Goal: Task Accomplishment & Management: Manage account settings

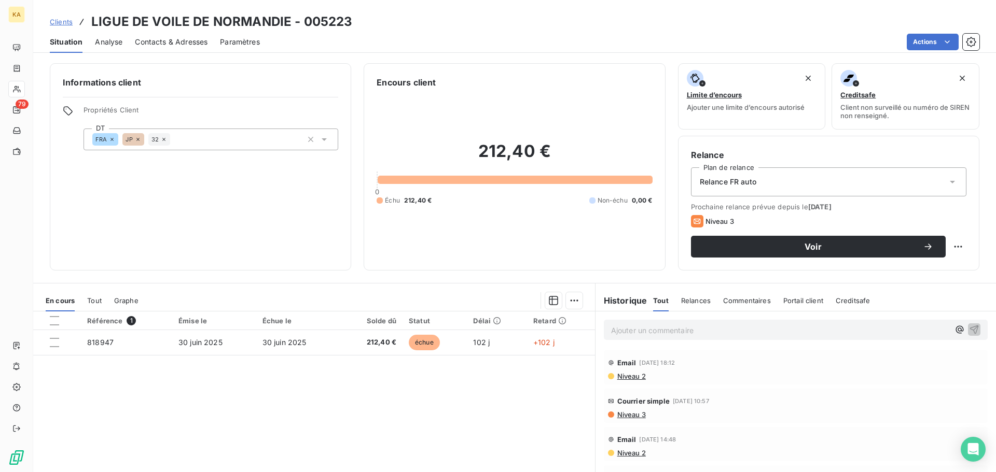
click at [629, 379] on span "Niveau 2" at bounding box center [631, 376] width 30 height 8
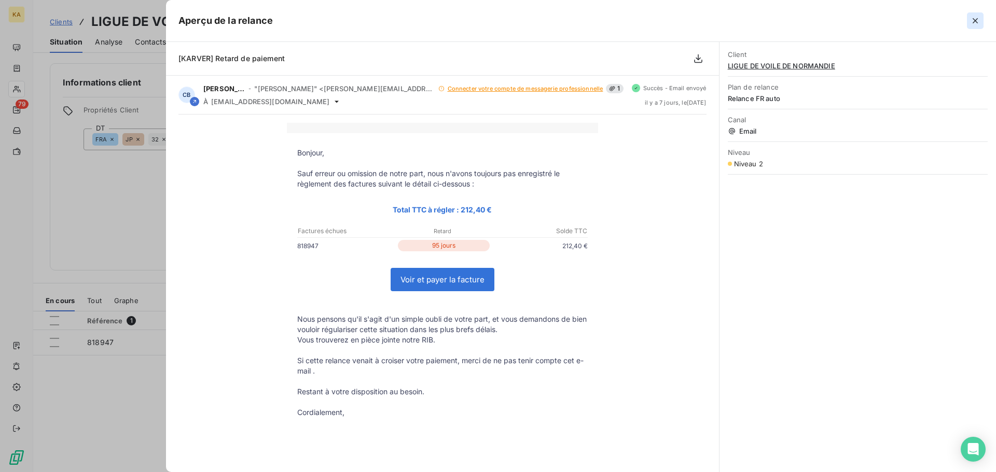
click at [975, 21] on icon "button" at bounding box center [974, 20] width 5 height 5
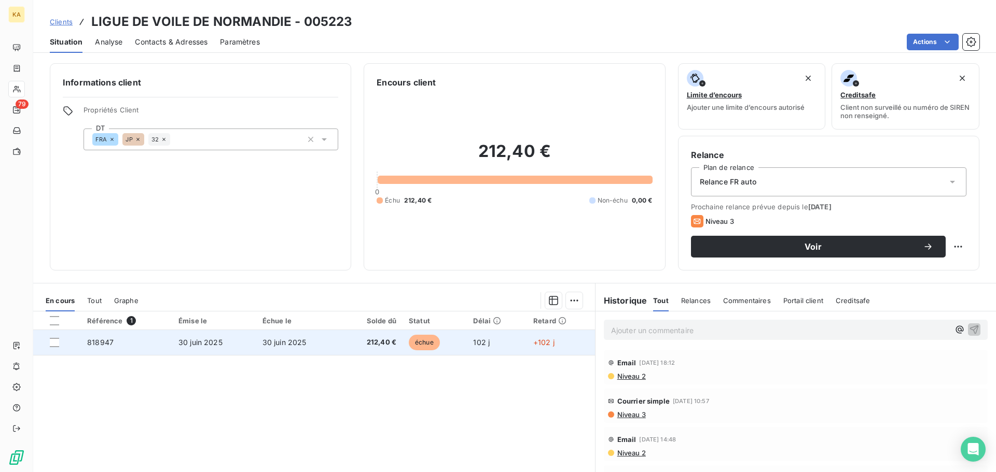
click at [97, 344] on span "818947" at bounding box center [100, 342] width 26 height 9
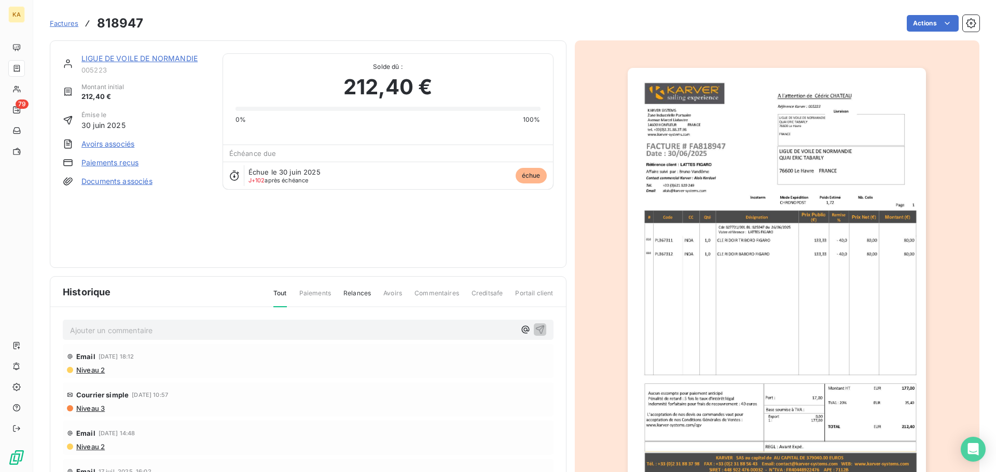
click at [99, 371] on span "Niveau 2" at bounding box center [90, 370] width 30 height 8
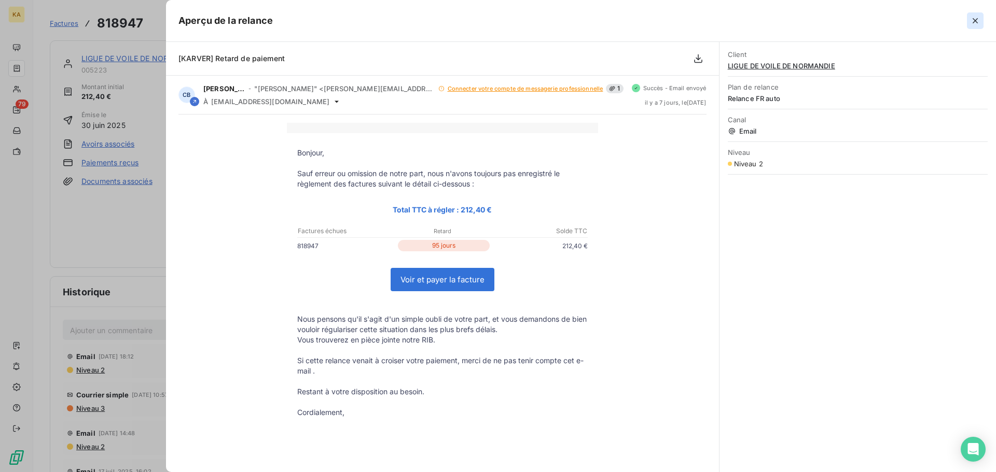
click at [976, 20] on icon "button" at bounding box center [974, 20] width 5 height 5
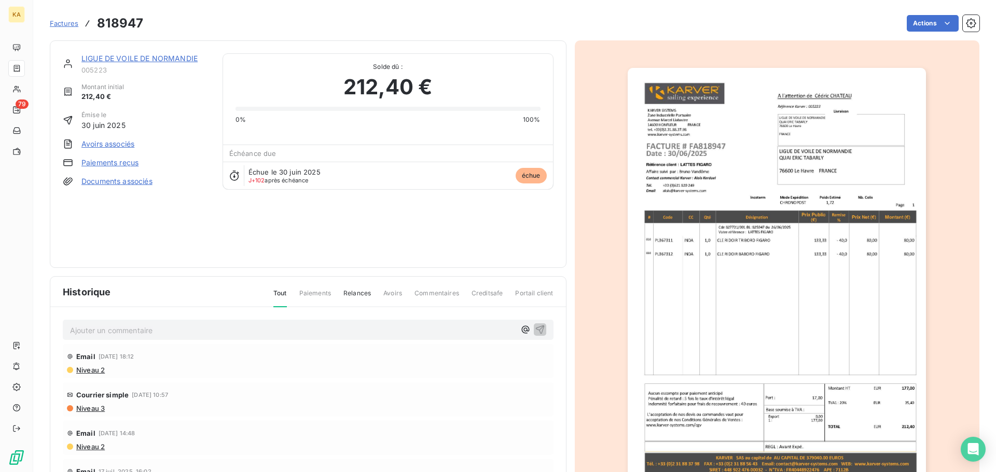
click at [147, 59] on link "LIGUE DE VOILE DE NORMANDIE" at bounding box center [139, 58] width 116 height 9
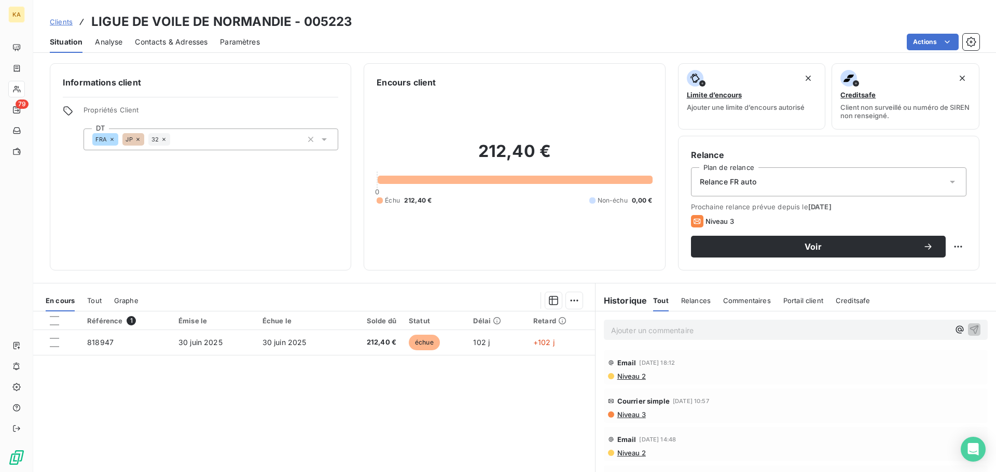
click at [192, 45] on span "Contacts & Adresses" at bounding box center [171, 42] width 73 height 10
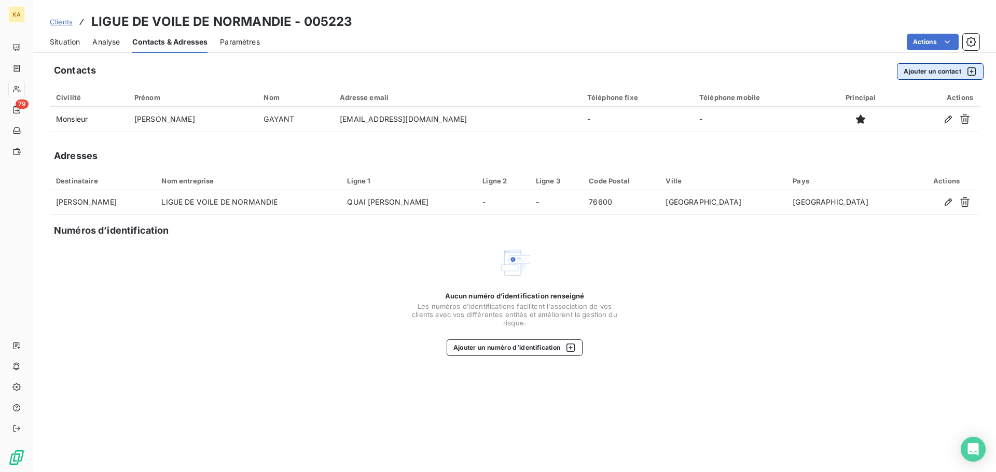
click at [970, 69] on icon "button" at bounding box center [971, 71] width 10 height 10
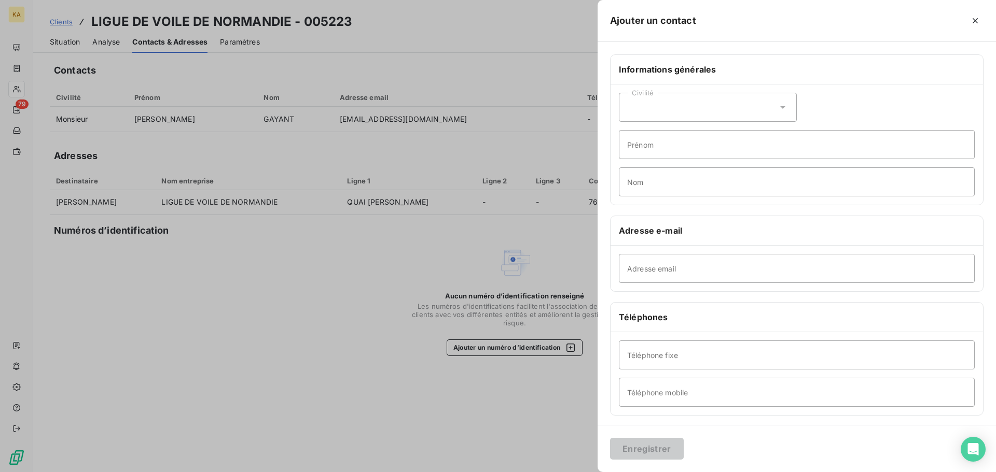
click at [696, 107] on div "Civilité" at bounding box center [708, 107] width 178 height 29
click at [671, 148] on li "Monsieur" at bounding box center [708, 152] width 178 height 19
click at [679, 144] on input "Prénom" at bounding box center [797, 144] width 356 height 29
type input "[PERSON_NAME]"
type input "CHATEAU"
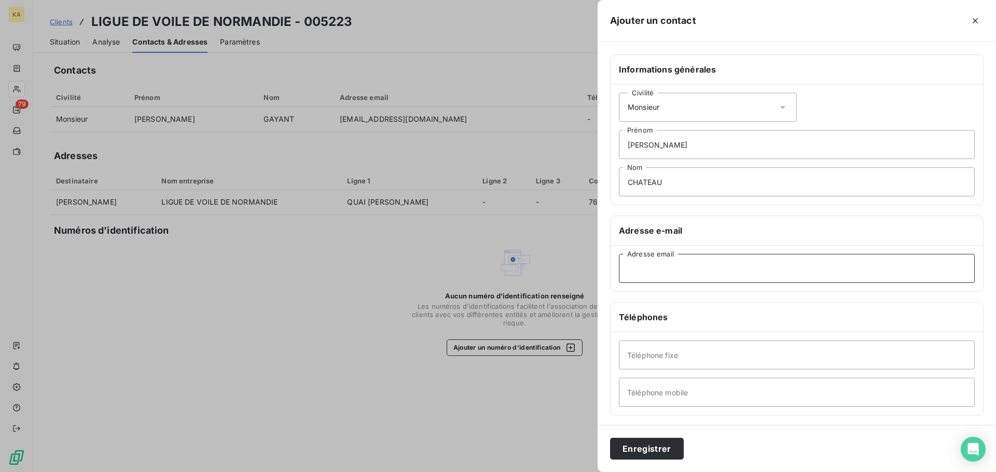
paste input "[EMAIL_ADDRESS][DOMAIN_NAME]"
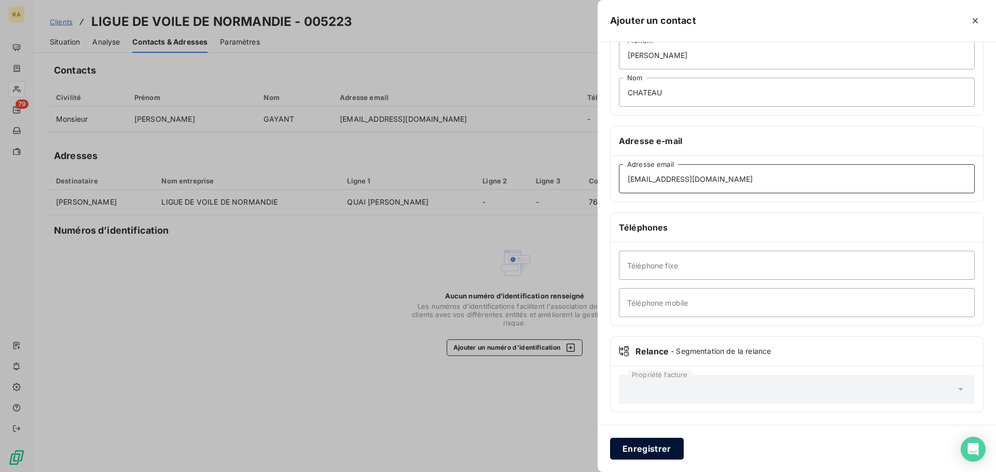
type input "[EMAIL_ADDRESS][DOMAIN_NAME]"
click at [657, 456] on button "Enregistrer" at bounding box center [647, 449] width 74 height 22
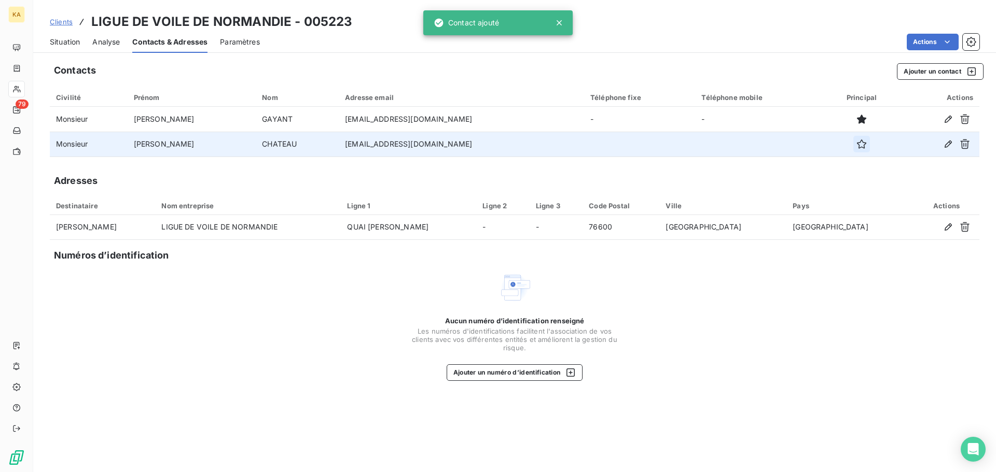
click at [857, 142] on icon "button" at bounding box center [861, 143] width 9 height 9
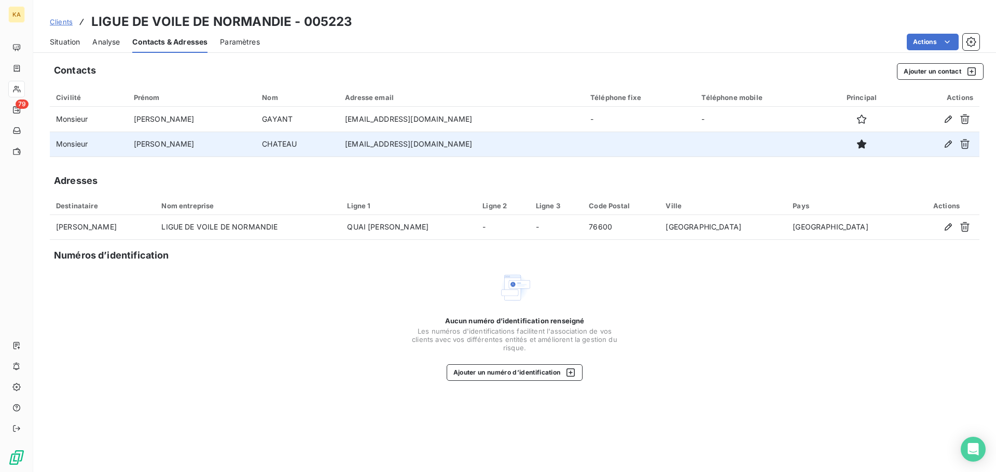
click at [854, 35] on html "KA 79 Clients LIGUE DE VOILE DE NORMANDIE - 005223 Situation Analyse Contacts &…" at bounding box center [498, 236] width 996 height 472
click at [57, 42] on span "Situation" at bounding box center [65, 42] width 30 height 10
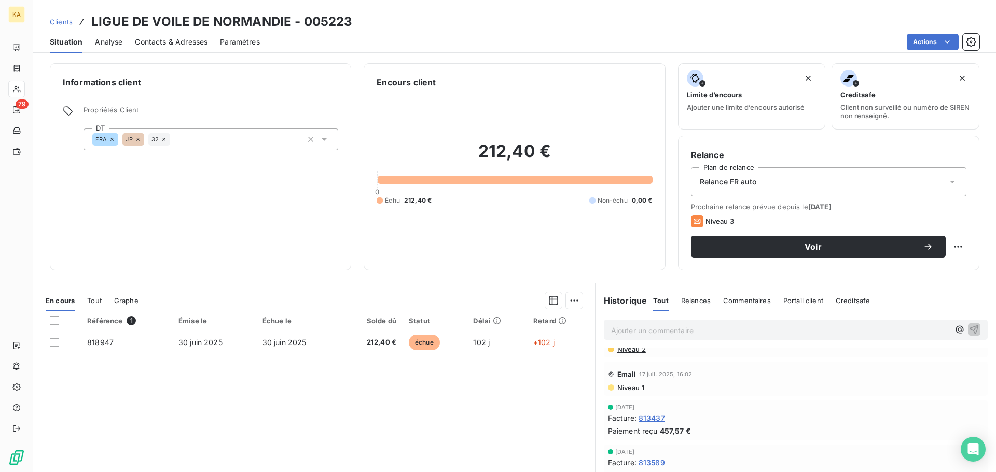
scroll to position [0, 0]
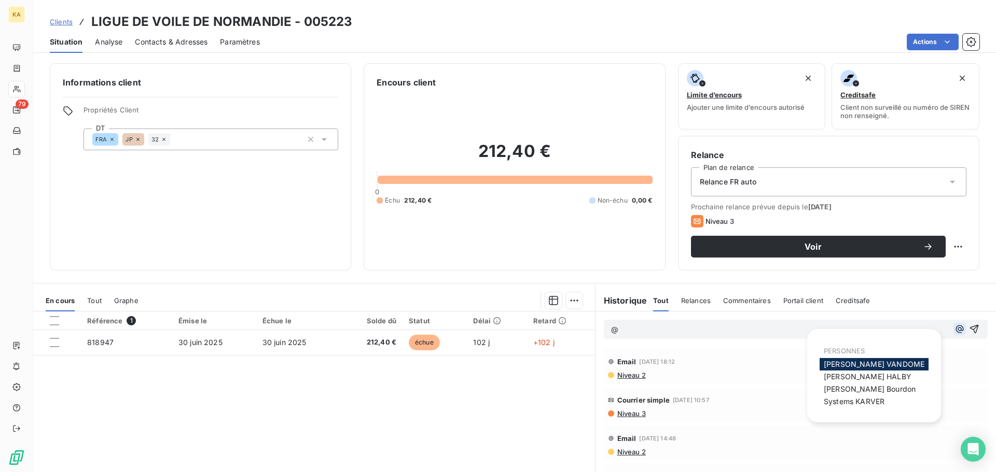
click at [954, 330] on icon "button" at bounding box center [959, 329] width 10 height 10
click at [949, 296] on div "Historique Tout Relances Commentaires Portail client Creditsafe Tout Relances C…" at bounding box center [795, 301] width 400 height 22
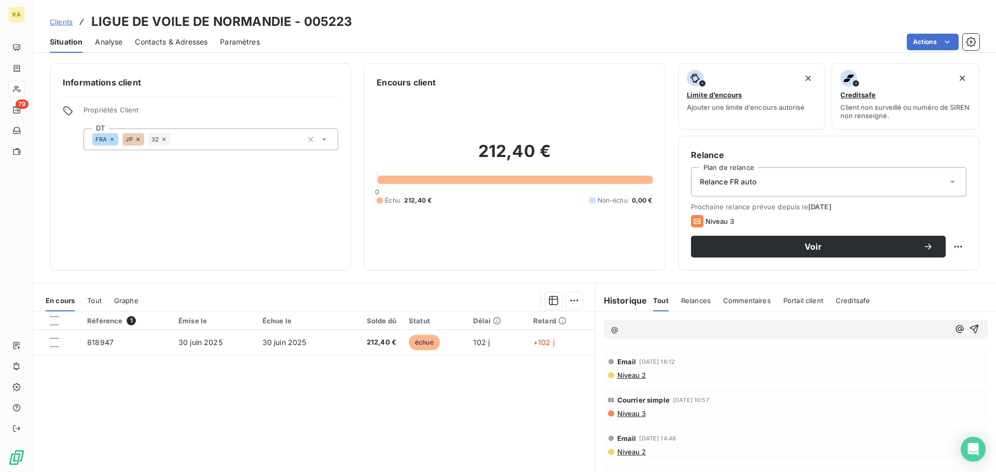
click at [639, 330] on p "@" at bounding box center [780, 330] width 338 height 12
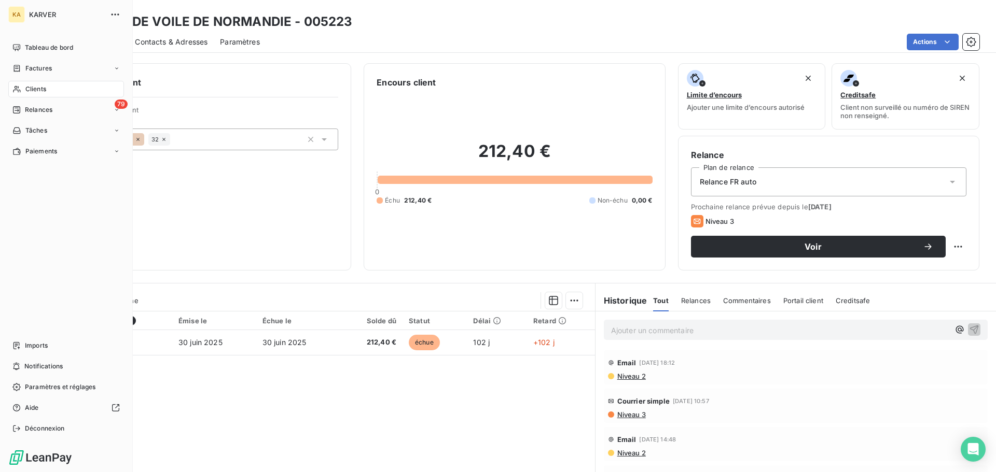
drag, startPoint x: 41, startPoint y: 109, endPoint x: 45, endPoint y: 122, distance: 13.6
click at [41, 109] on span "Relances" at bounding box center [38, 109] width 27 height 9
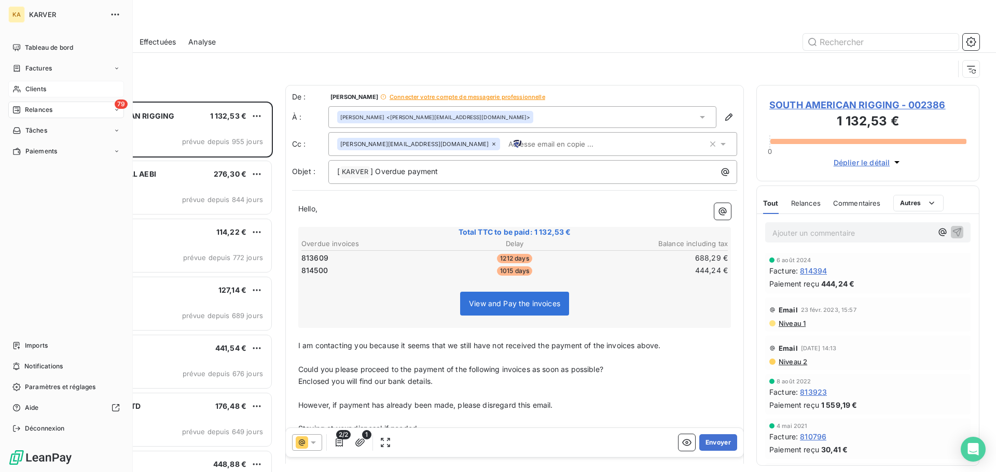
click at [49, 85] on div "Clients" at bounding box center [66, 89] width 116 height 17
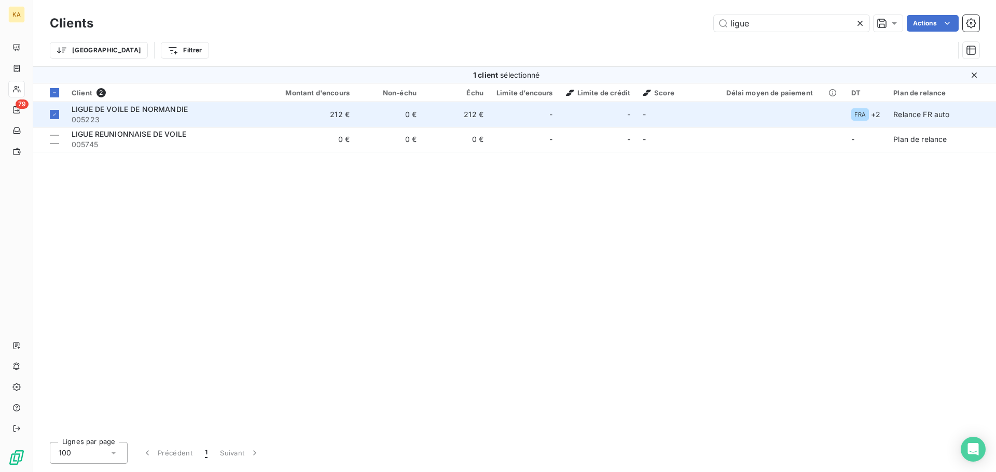
click at [132, 105] on span "LIGUE DE VOILE DE NORMANDIE" at bounding box center [130, 109] width 116 height 9
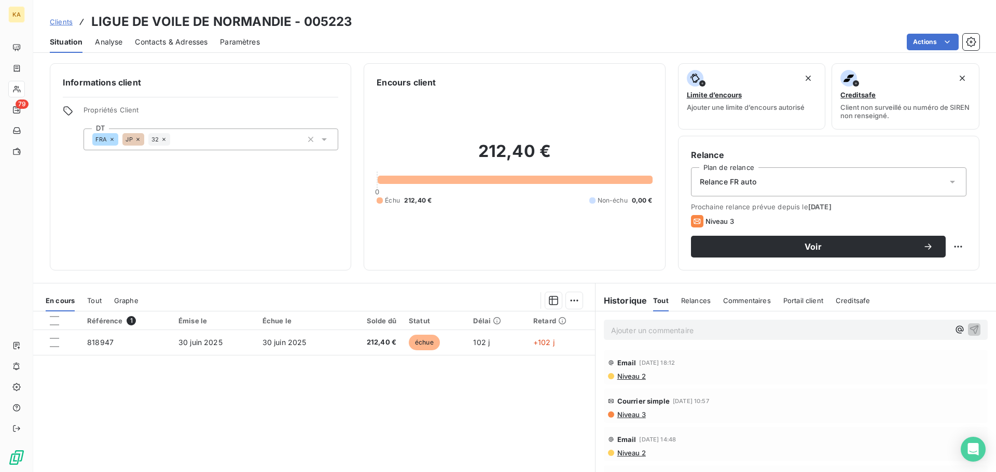
click at [623, 376] on span "Niveau 2" at bounding box center [631, 376] width 30 height 8
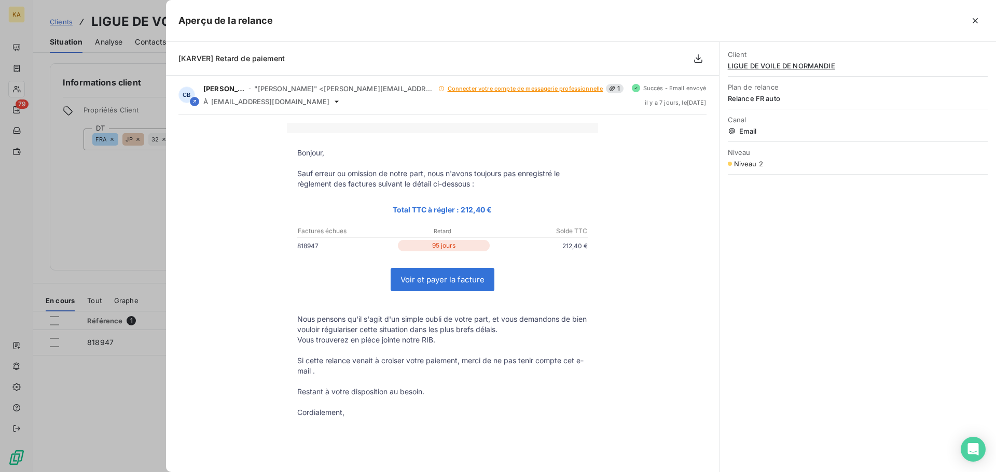
drag, startPoint x: 975, startPoint y: 23, endPoint x: 967, endPoint y: 29, distance: 10.5
click at [975, 23] on icon "button" at bounding box center [975, 21] width 10 height 10
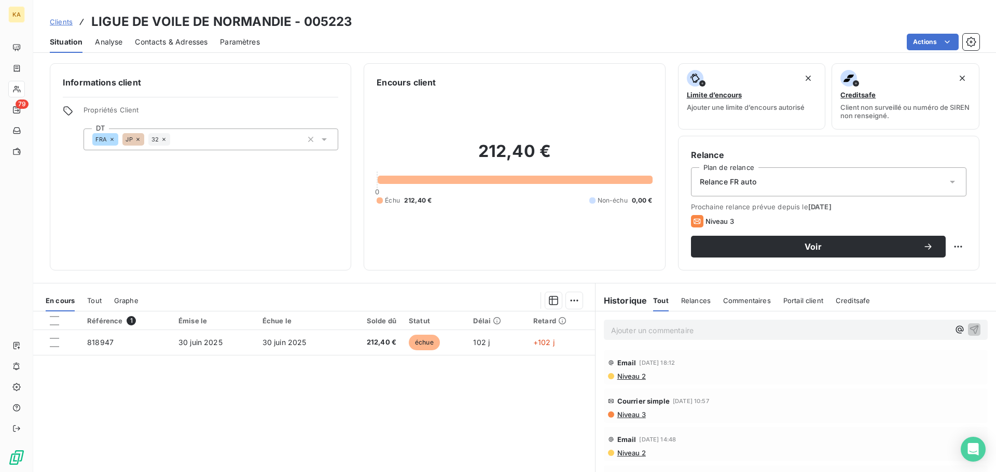
click at [947, 182] on icon at bounding box center [952, 182] width 10 height 10
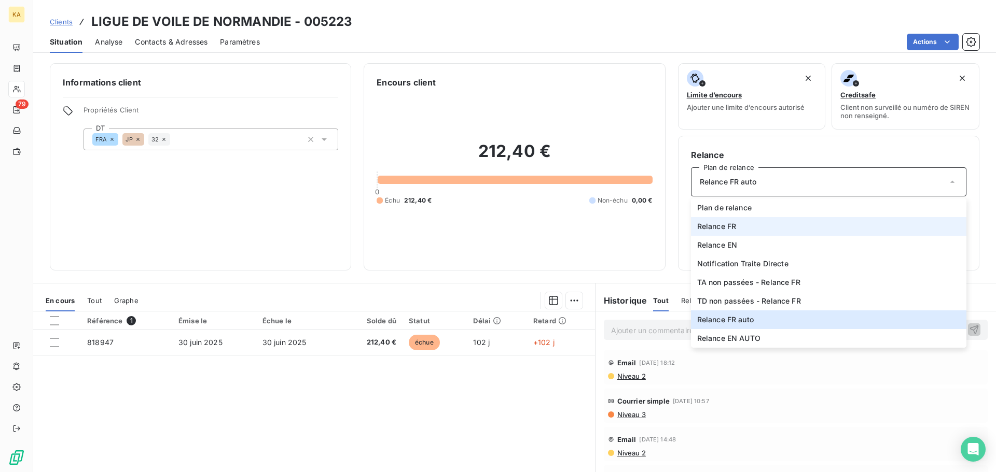
click at [750, 227] on li "Relance FR" at bounding box center [828, 226] width 275 height 19
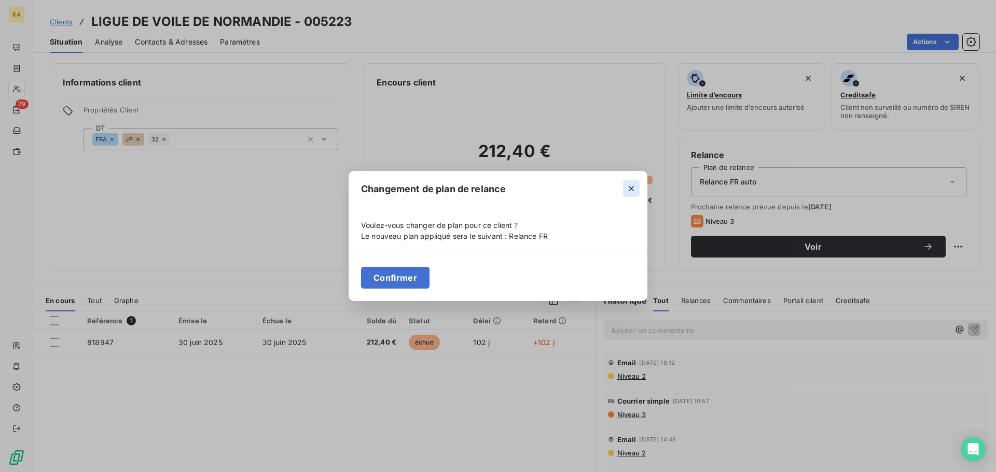
click at [631, 189] on icon "button" at bounding box center [631, 189] width 5 height 5
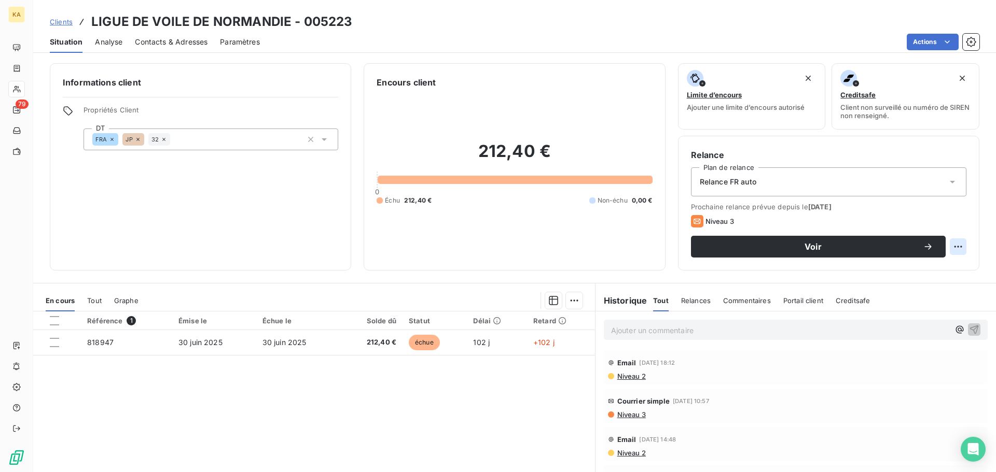
click at [947, 245] on html "KA 79 Clients LIGUE DE VOILE DE NORMANDIE - 005223 Situation Analyse Contacts &…" at bounding box center [498, 236] width 996 height 472
click at [918, 269] on div "Replanifier cette action" at bounding box center [907, 269] width 93 height 17
select select "9"
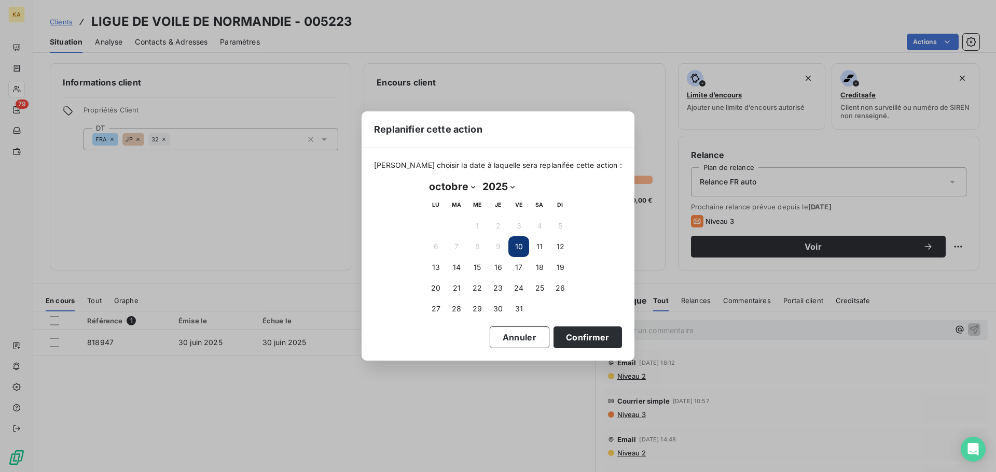
click at [516, 245] on button "10" at bounding box center [518, 246] width 21 height 21
click at [565, 341] on button "Confirmer" at bounding box center [587, 338] width 68 height 22
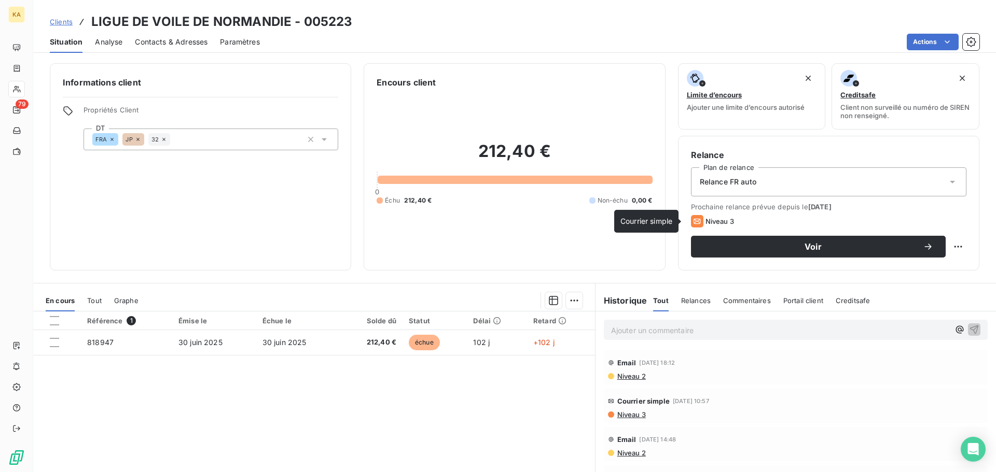
click at [691, 218] on icon at bounding box center [697, 221] width 12 height 12
click at [709, 220] on span "Niveau 3" at bounding box center [719, 221] width 29 height 8
click at [947, 179] on icon at bounding box center [952, 182] width 10 height 10
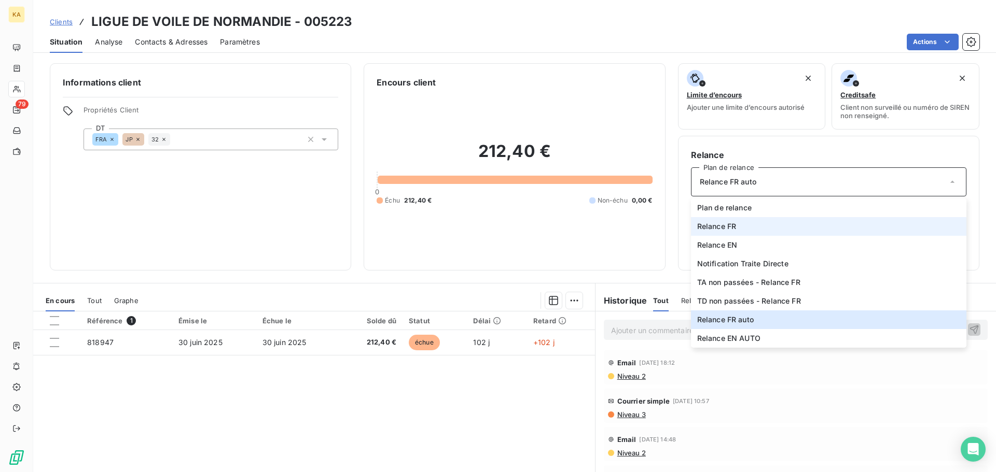
click at [727, 222] on span "Relance FR" at bounding box center [716, 226] width 39 height 10
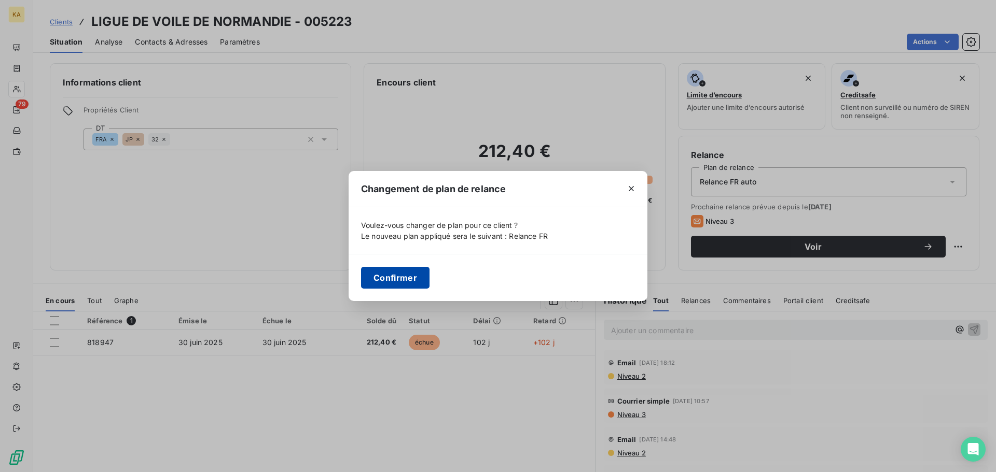
click at [407, 276] on button "Confirmer" at bounding box center [395, 278] width 68 height 22
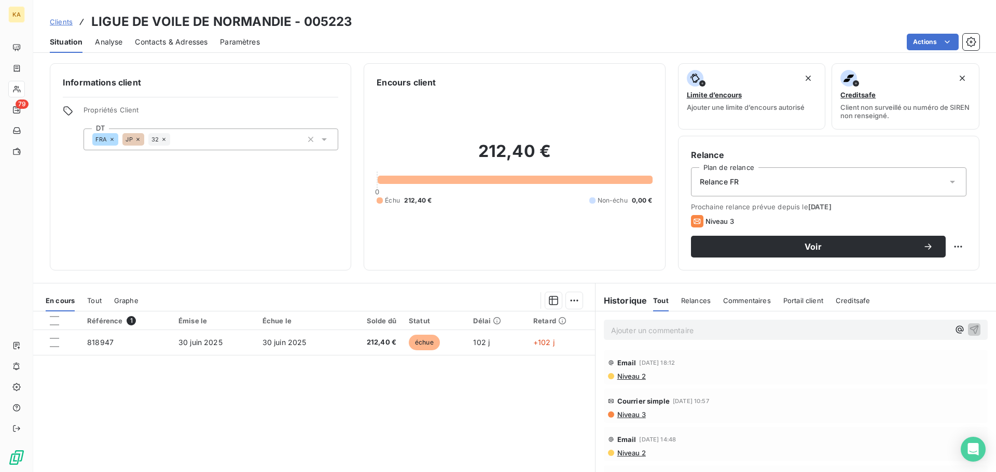
click at [694, 222] on icon at bounding box center [696, 221] width 7 height 5
click at [570, 299] on html "KA 79 Clients LIGUE DE VOILE DE NORMANDIE - 005223 Situation Analyse Contacts &…" at bounding box center [498, 236] width 996 height 472
click at [549, 304] on icon "button" at bounding box center [553, 300] width 9 height 9
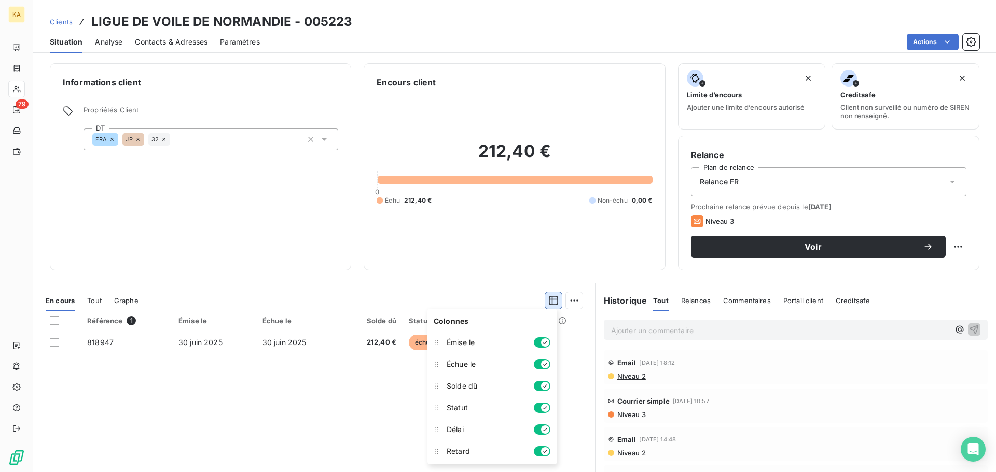
click at [549, 304] on icon "button" at bounding box center [553, 300] width 9 height 9
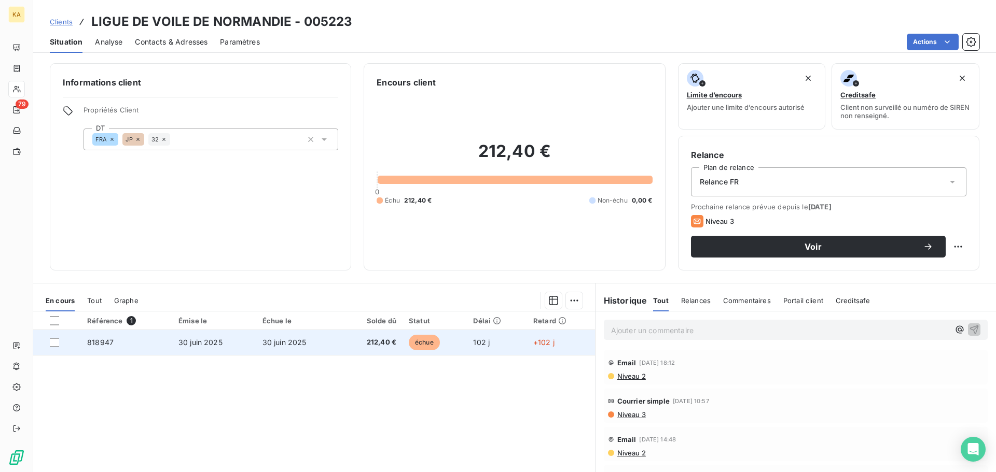
click at [91, 345] on span "818947" at bounding box center [100, 342] width 26 height 9
